Goal: Check status: Check status

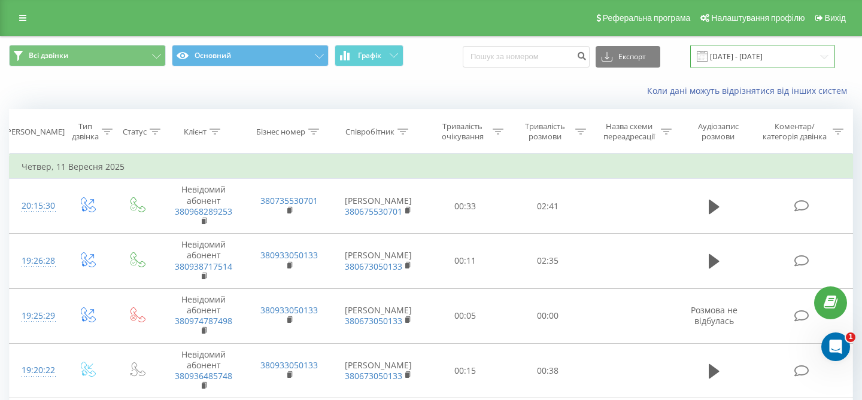
click at [773, 59] on input "[DATE] - [DATE]" at bounding box center [762, 56] width 145 height 23
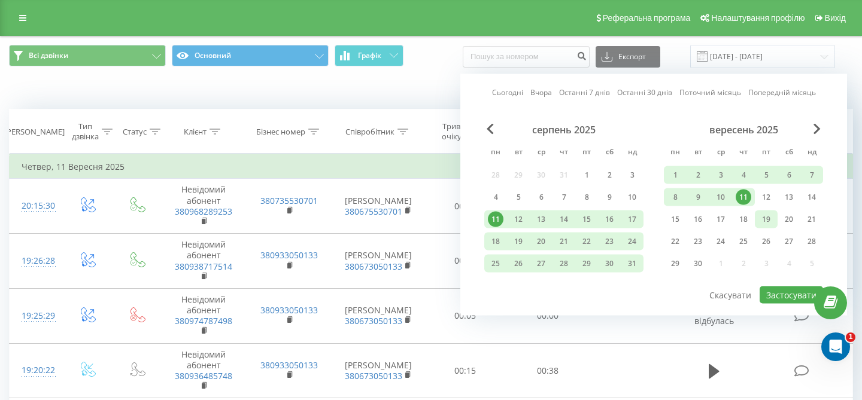
click at [763, 220] on div "19" at bounding box center [766, 220] width 16 height 16
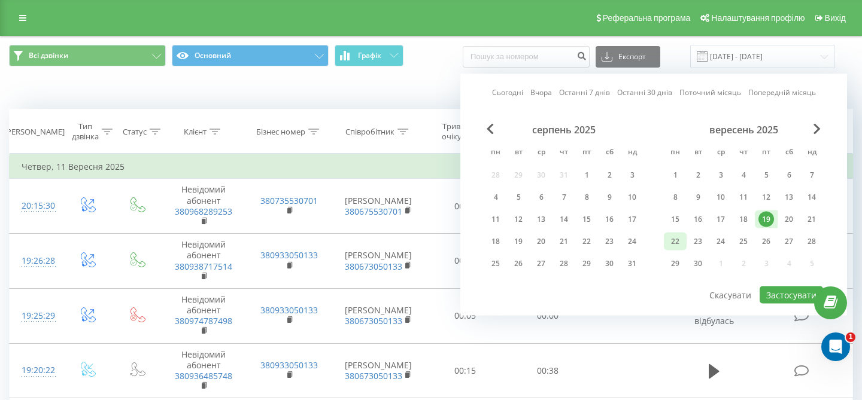
click at [673, 246] on div "22" at bounding box center [675, 242] width 16 height 16
click at [770, 296] on button "Застосувати" at bounding box center [791, 295] width 63 height 17
type input "[DATE] - [DATE]"
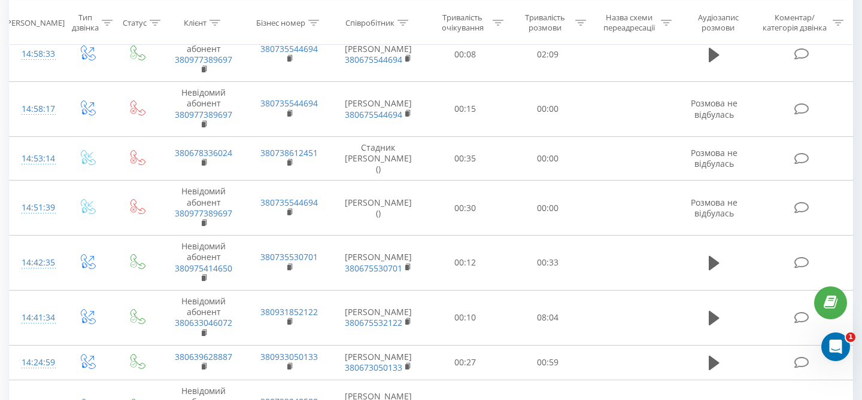
scroll to position [375, 0]
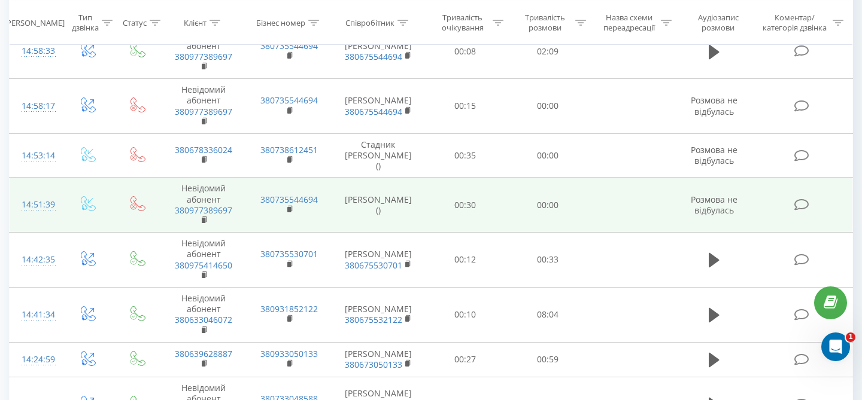
drag, startPoint x: 578, startPoint y: 226, endPoint x: 579, endPoint y: 183, distance: 42.5
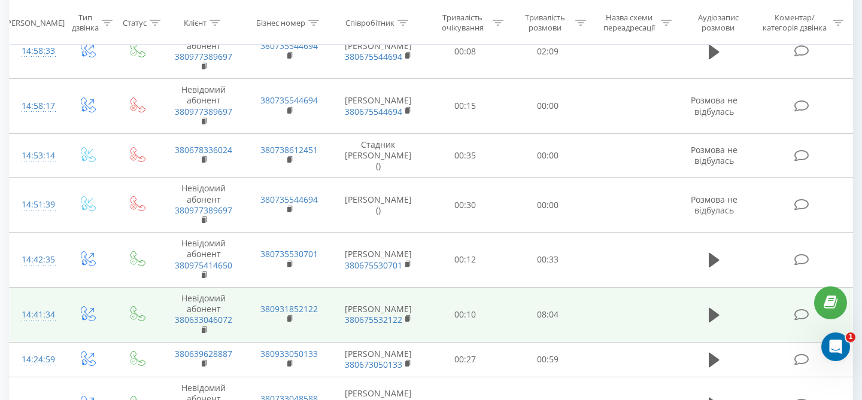
drag, startPoint x: 502, startPoint y: 314, endPoint x: 502, endPoint y: 294, distance: 20.4
click at [502, 294] on td "00:10" at bounding box center [465, 314] width 83 height 55
